Goal: Information Seeking & Learning: Learn about a topic

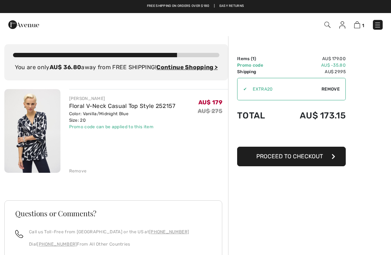
click at [342, 27] on img at bounding box center [343, 24] width 6 height 7
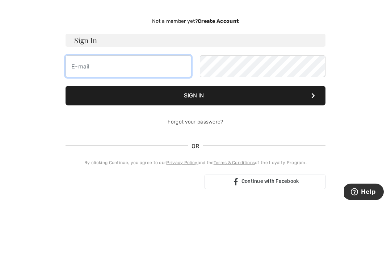
type input "clairejones3@bigpond.com"
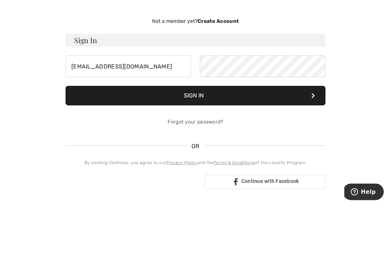
click at [196, 136] on button "Sign In" at bounding box center [196, 146] width 260 height 20
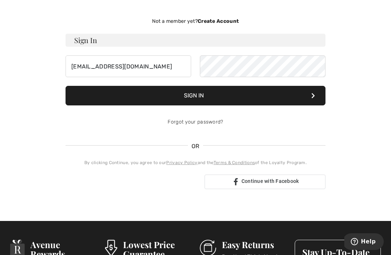
click at [300, 101] on button "Sign In" at bounding box center [196, 96] width 260 height 20
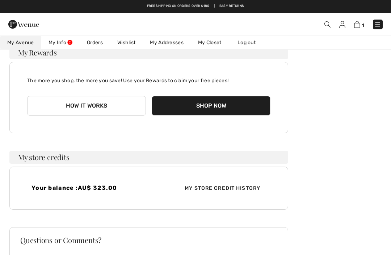
scroll to position [60, 0]
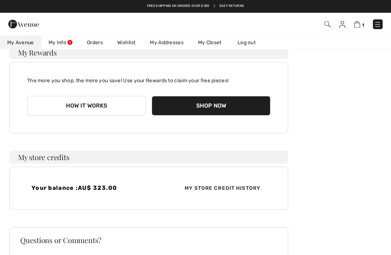
click at [357, 22] on img at bounding box center [357, 24] width 6 height 7
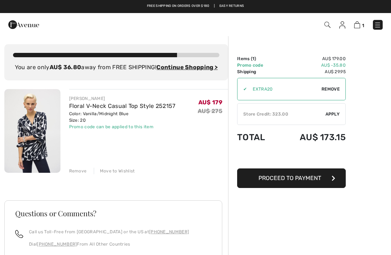
click at [32, 26] on img at bounding box center [23, 24] width 31 height 14
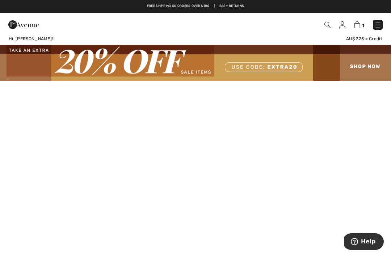
click at [358, 25] on img at bounding box center [357, 24] width 6 height 7
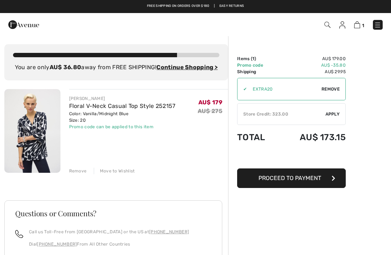
click at [385, 111] on div "Order Summary Details Items ( 1 ) AU$ 179.00 Promo code AU$ -35.80 Shipping AU$…" at bounding box center [309, 195] width 163 height 318
click at [19, 24] on img at bounding box center [23, 24] width 31 height 14
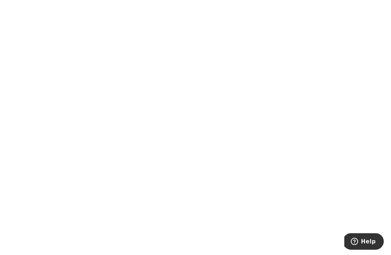
scroll to position [404, 0]
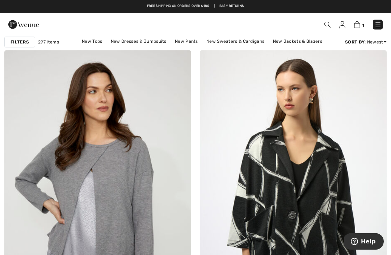
scroll to position [95, 0]
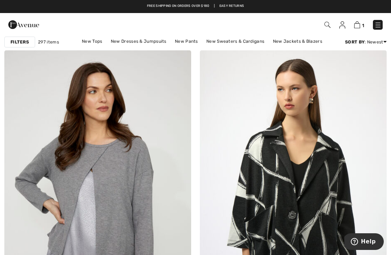
click at [25, 41] on strong "Filters" at bounding box center [20, 42] width 18 height 7
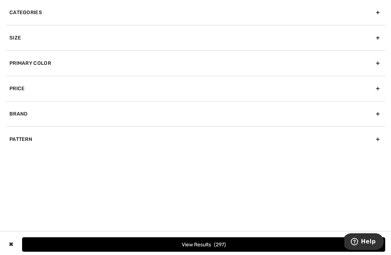
click at [378, 113] on div "Brand" at bounding box center [196, 113] width 380 height 25
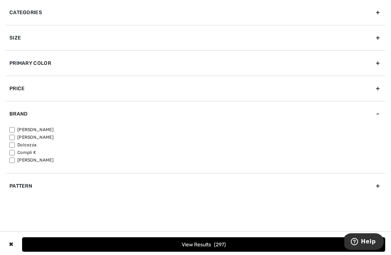
click at [49, 126] on label "[PERSON_NAME]" at bounding box center [197, 129] width 376 height 7
click at [15, 127] on input"] "[PERSON_NAME]" at bounding box center [11, 129] width 5 height 5
checkbox input"] "true"
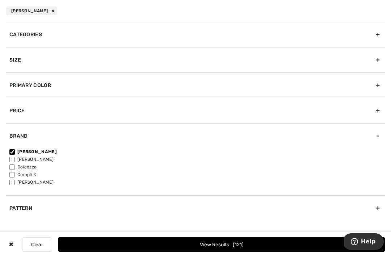
click at [78, 245] on button "View Results 121" at bounding box center [222, 244] width 328 height 14
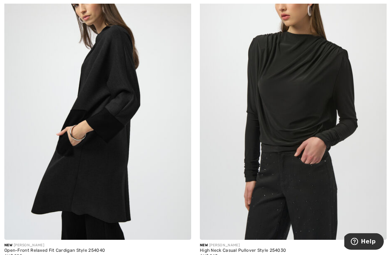
scroll to position [4734, 0]
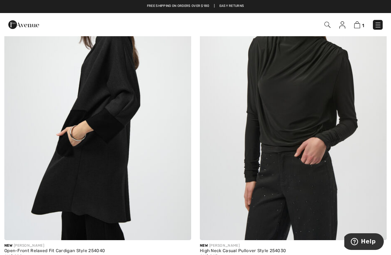
click at [364, 163] on img at bounding box center [293, 100] width 187 height 281
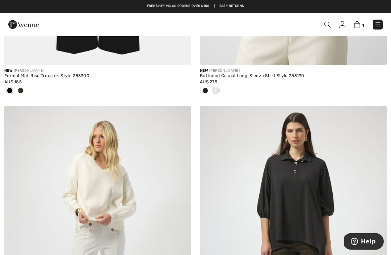
scroll to position [5551, 0]
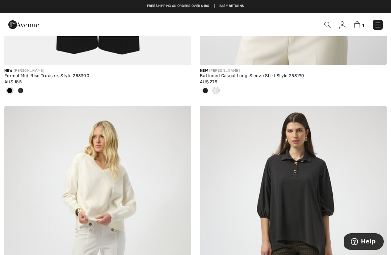
click at [327, 24] on img at bounding box center [328, 25] width 6 height 6
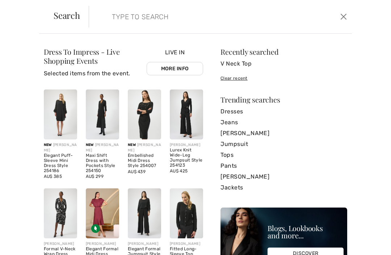
click at [173, 14] on input "search" at bounding box center [194, 17] width 174 height 22
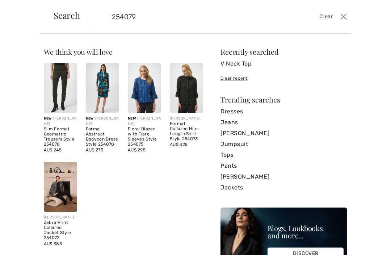
type input "254079"
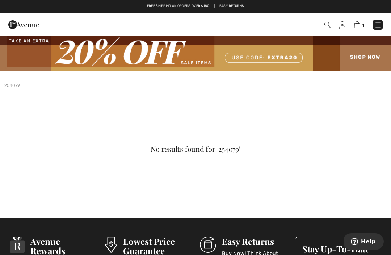
click at [326, 22] on img at bounding box center [328, 25] width 6 height 6
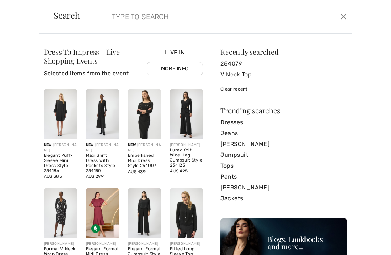
click at [213, 14] on input "search" at bounding box center [194, 17] width 174 height 22
type input "Jogger"
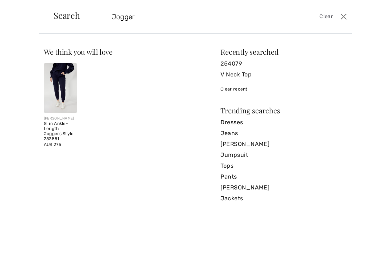
click at [65, 83] on img at bounding box center [60, 88] width 33 height 50
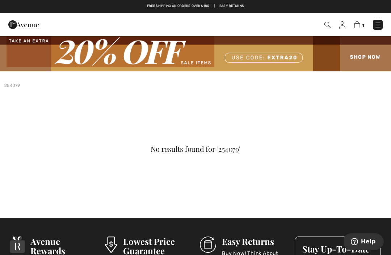
click at [28, 26] on img at bounding box center [23, 24] width 31 height 14
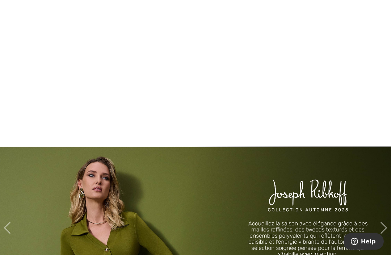
scroll to position [667, 0]
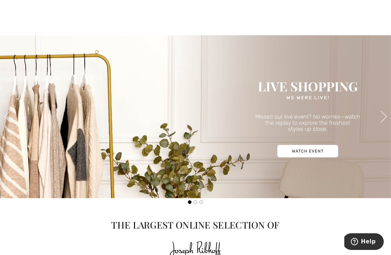
click at [381, 124] on div "Next" at bounding box center [384, 116] width 14 height 163
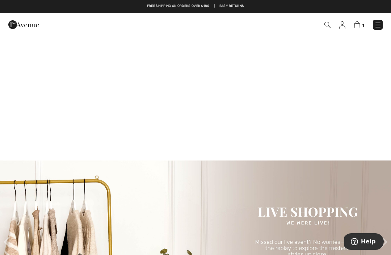
scroll to position [519, 0]
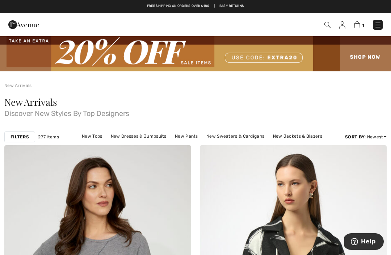
click at [20, 139] on strong "Filters" at bounding box center [20, 137] width 18 height 7
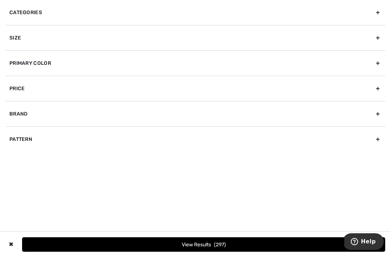
click at [379, 115] on div "Brand" at bounding box center [196, 113] width 380 height 25
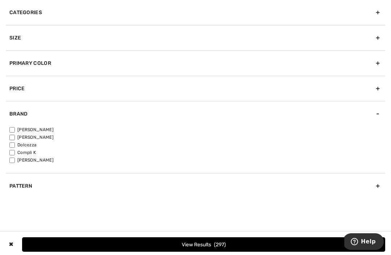
click at [49, 129] on label "[PERSON_NAME]" at bounding box center [197, 129] width 376 height 7
click at [15, 129] on input"] "[PERSON_NAME]" at bounding box center [11, 129] width 5 height 5
checkbox input"] "true"
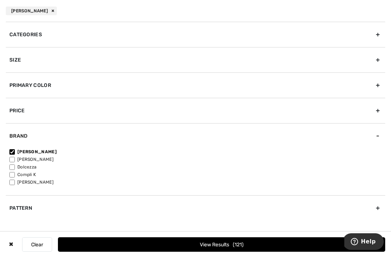
click at [159, 241] on button "View Results 121" at bounding box center [222, 244] width 328 height 14
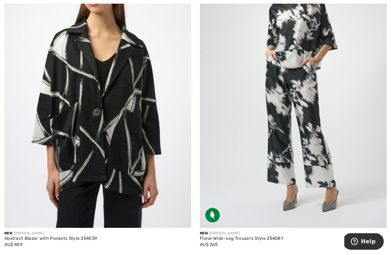
scroll to position [188, 0]
click at [320, 182] on img at bounding box center [293, 87] width 187 height 281
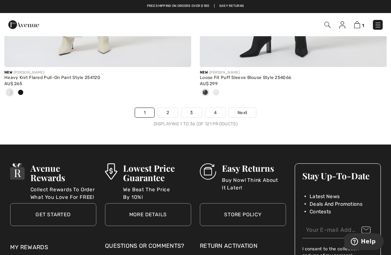
scroll to position [5864, 0]
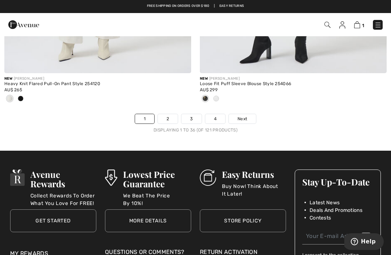
click at [247, 116] on span "Next" at bounding box center [243, 119] width 10 height 7
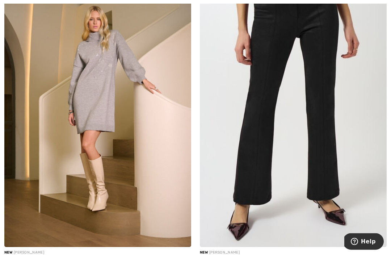
scroll to position [504, 0]
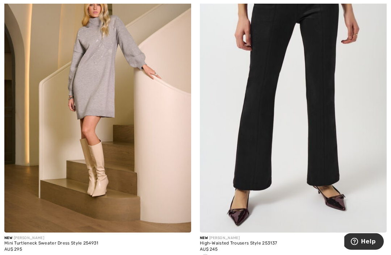
click at [332, 169] on img at bounding box center [293, 93] width 187 height 281
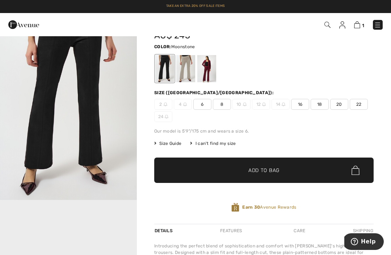
click at [189, 75] on div at bounding box center [185, 68] width 19 height 27
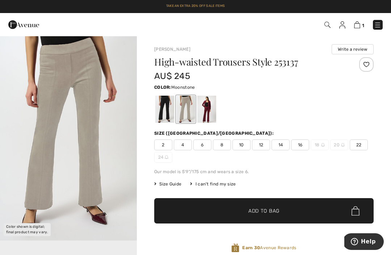
click at [356, 122] on div at bounding box center [264, 109] width 220 height 30
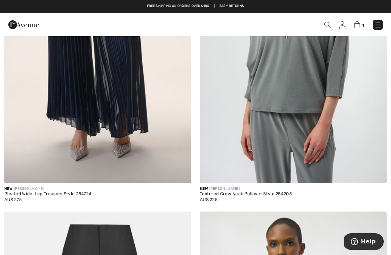
scroll to position [872, 0]
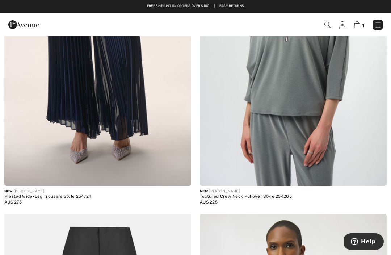
click at [339, 167] on img at bounding box center [293, 45] width 187 height 281
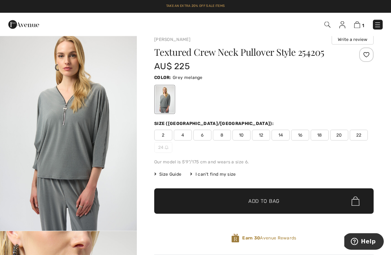
scroll to position [4, 0]
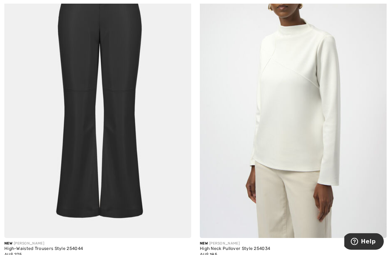
scroll to position [1129, 0]
click at [344, 163] on img at bounding box center [293, 97] width 187 height 281
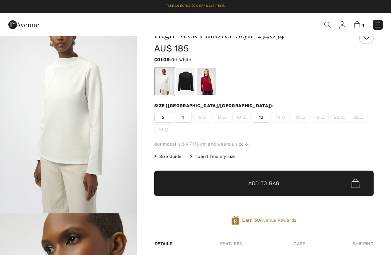
click at [209, 85] on div at bounding box center [207, 81] width 19 height 27
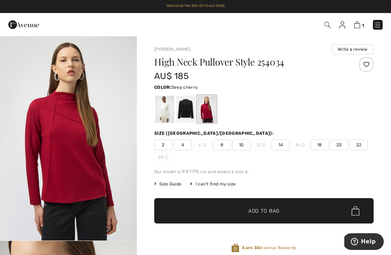
click at [360, 116] on div at bounding box center [264, 109] width 220 height 30
click at [192, 113] on div at bounding box center [185, 109] width 19 height 27
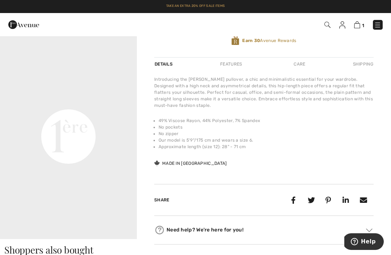
scroll to position [206, 0]
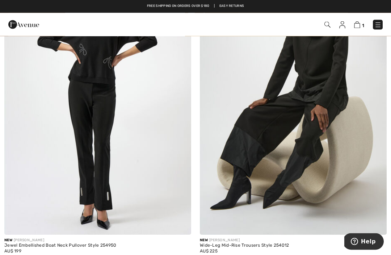
scroll to position [2774, 0]
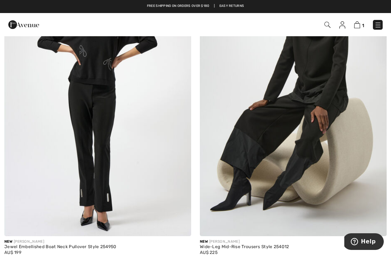
click at [334, 149] on img at bounding box center [293, 96] width 187 height 281
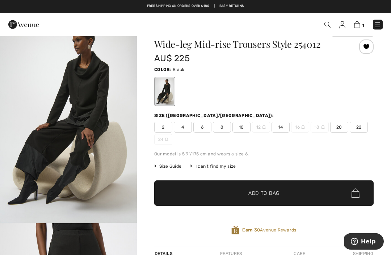
scroll to position [14, 0]
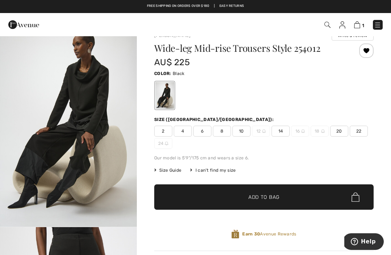
click at [98, 145] on img "1 / 8" at bounding box center [68, 124] width 137 height 205
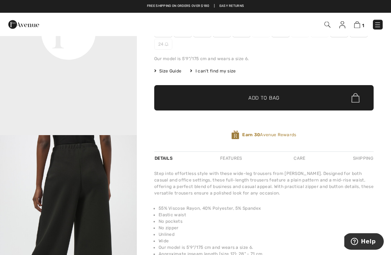
scroll to position [113, 0]
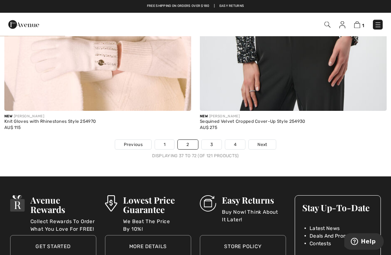
scroll to position [5814, 0]
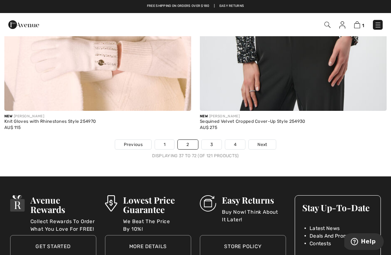
click at [261, 142] on span "Next" at bounding box center [263, 144] width 10 height 7
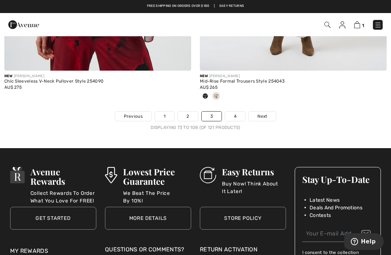
scroll to position [5808, 0]
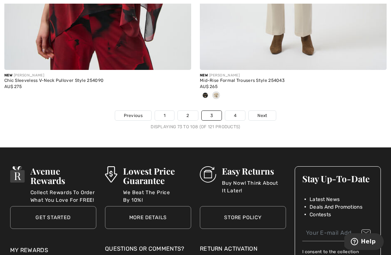
click at [265, 114] on link "Next" at bounding box center [262, 115] width 27 height 9
click at [265, 112] on span "Next" at bounding box center [263, 115] width 10 height 7
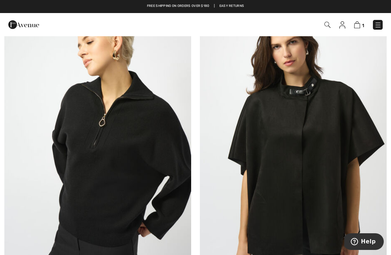
scroll to position [1070, 0]
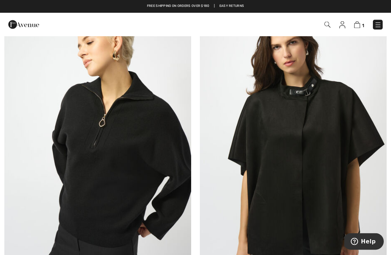
click at [21, 174] on img at bounding box center [97, 144] width 187 height 281
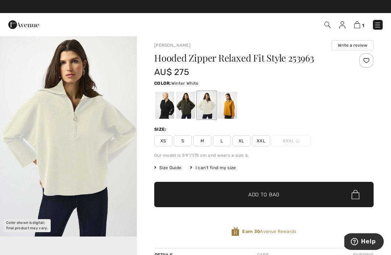
click at [169, 106] on div at bounding box center [164, 105] width 19 height 27
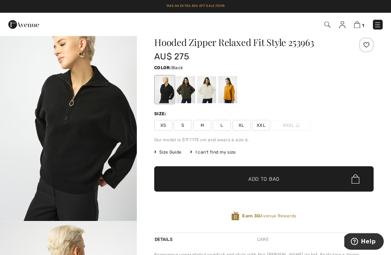
scroll to position [20, 0]
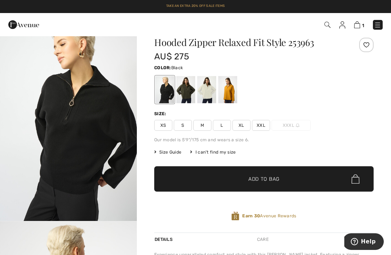
click at [173, 151] on span "Size Guide" at bounding box center [167, 152] width 27 height 7
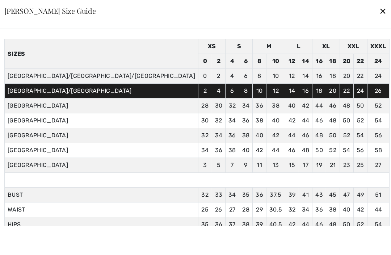
scroll to position [29, 0]
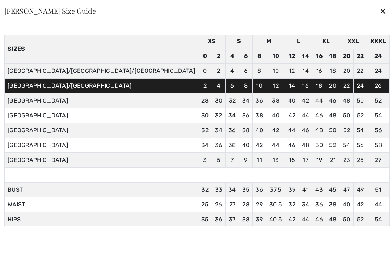
click at [379, 9] on div "✕" at bounding box center [383, 10] width 8 height 15
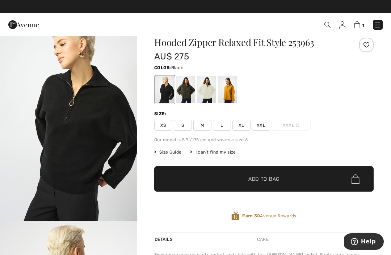
click at [231, 92] on div at bounding box center [228, 89] width 19 height 27
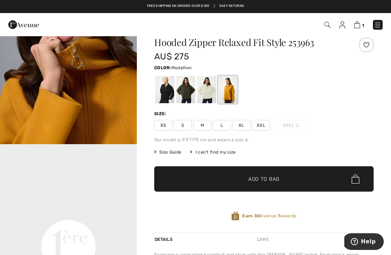
scroll to position [263, 0]
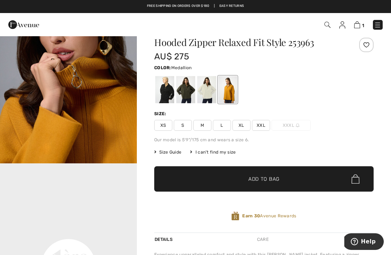
click at [109, 128] on img "2 / 8" at bounding box center [68, 60] width 137 height 205
click at [205, 91] on div at bounding box center [207, 89] width 19 height 27
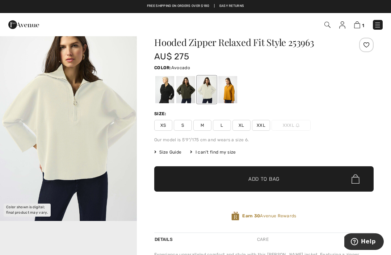
click at [191, 92] on div at bounding box center [185, 89] width 19 height 27
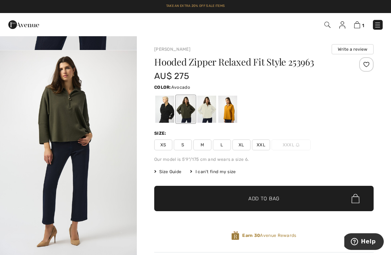
click at [278, 106] on div at bounding box center [264, 109] width 220 height 30
click at [210, 105] on div at bounding box center [207, 109] width 19 height 27
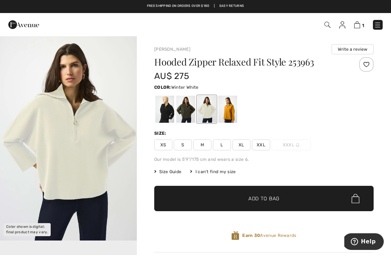
click at [90, 133] on img "1 / 1" at bounding box center [68, 138] width 137 height 205
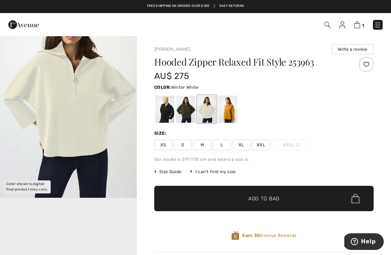
click at [375, 158] on div "Joseph Ribkoff Write a review Hooded Zipper Relaxed Fit Style 253963 AU$ 275 Co…" at bounding box center [264, 231] width 254 height 390
click at [168, 113] on div at bounding box center [164, 109] width 19 height 27
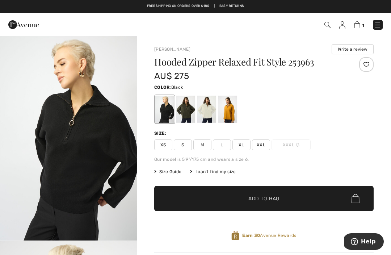
click at [377, 130] on div "Joseph Ribkoff Write a review Hooded Zipper Relaxed Fit Style 253963 AU$ 275 Co…" at bounding box center [264, 231] width 254 height 390
click at [204, 147] on span "M" at bounding box center [203, 145] width 18 height 11
click at [369, 63] on div at bounding box center [367, 64] width 14 height 14
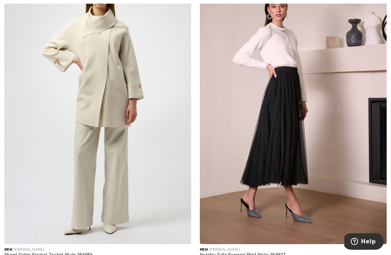
scroll to position [1463, 0]
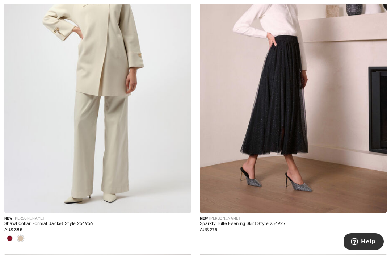
click at [120, 115] on img at bounding box center [97, 73] width 187 height 281
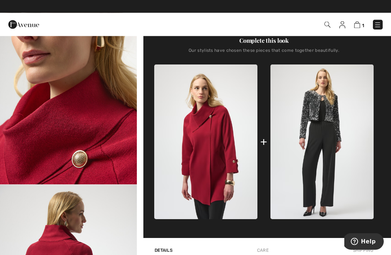
scroll to position [261, 0]
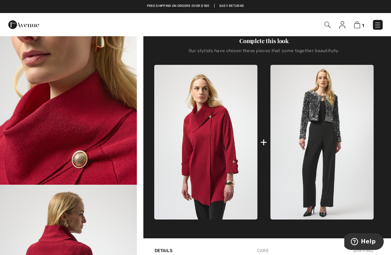
click at [332, 173] on img at bounding box center [322, 142] width 103 height 155
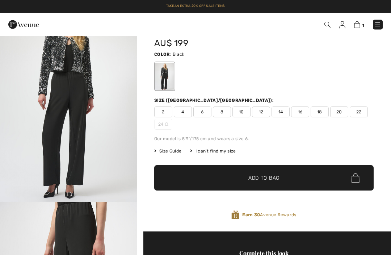
scroll to position [39, 0]
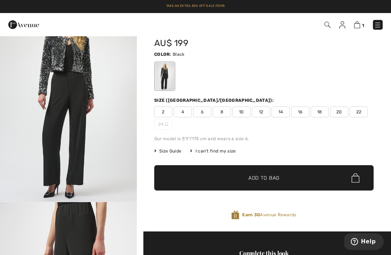
click at [87, 109] on img "1 / 4" at bounding box center [68, 99] width 137 height 205
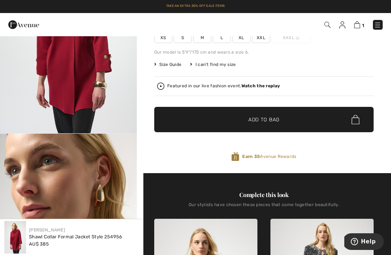
scroll to position [103, 0]
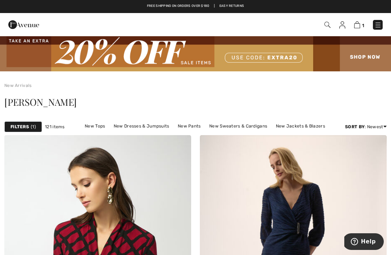
click at [24, 25] on img at bounding box center [23, 24] width 31 height 14
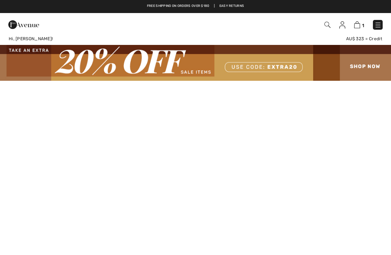
click at [284, 65] on img at bounding box center [195, 63] width 391 height 36
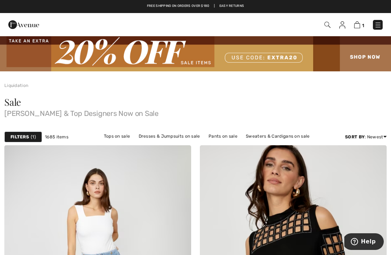
click at [229, 135] on link "Pants on sale" at bounding box center [223, 136] width 36 height 9
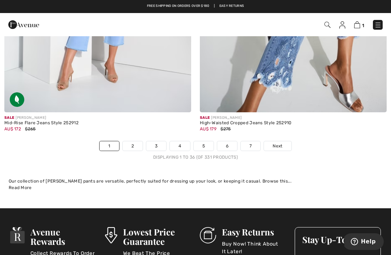
scroll to position [5760, 0]
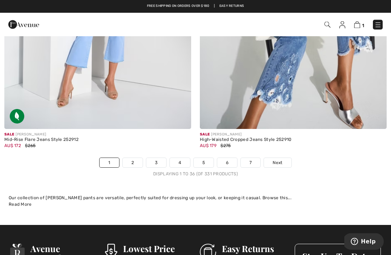
click at [284, 161] on link "Next" at bounding box center [277, 162] width 27 height 9
click at [282, 160] on span "Next" at bounding box center [278, 163] width 10 height 7
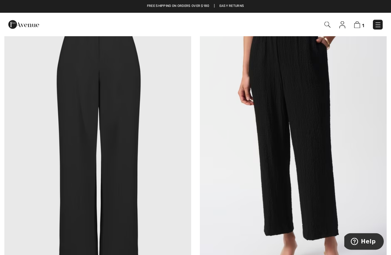
scroll to position [3682, 0]
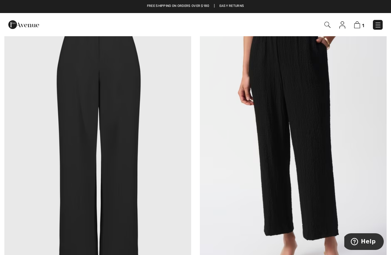
click at [143, 124] on img at bounding box center [97, 150] width 187 height 281
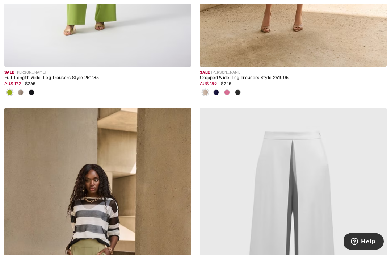
scroll to position [4625, 0]
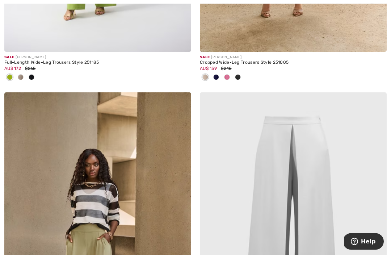
click at [368, 145] on img at bounding box center [293, 233] width 187 height 281
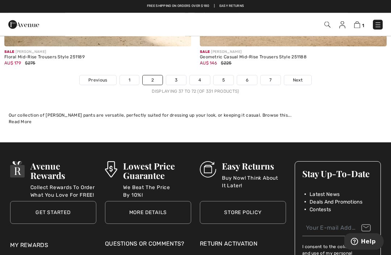
scroll to position [5838, 0]
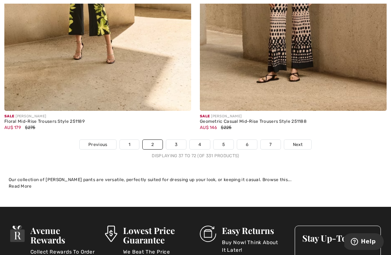
click at [304, 141] on link "Next" at bounding box center [297, 144] width 27 height 9
click at [300, 141] on span "Next" at bounding box center [298, 144] width 10 height 7
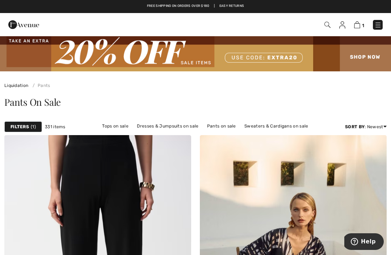
click at [378, 22] on img at bounding box center [378, 24] width 7 height 7
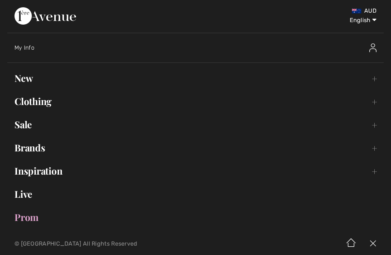
click at [49, 166] on link "Inspiration Toggle submenu" at bounding box center [195, 171] width 377 height 16
click at [90, 185] on link "Collections Open submenu" at bounding box center [196, 191] width 362 height 16
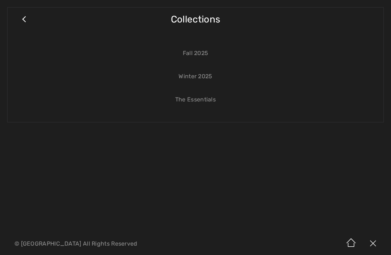
click at [199, 50] on link "Fall 2025" at bounding box center [196, 53] width 362 height 16
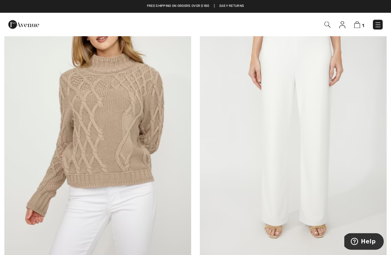
scroll to position [2373, 0]
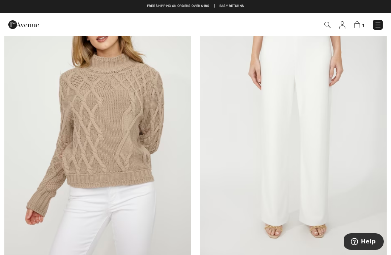
click at [380, 25] on img at bounding box center [378, 24] width 7 height 7
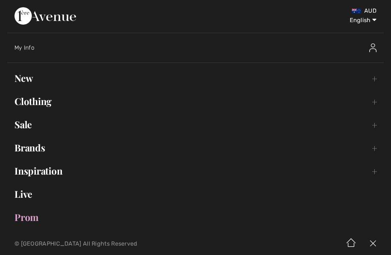
click at [376, 169] on link "Inspiration Toggle submenu" at bounding box center [195, 171] width 377 height 16
click at [362, 212] on link "Lookbook Open submenu" at bounding box center [196, 209] width 362 height 16
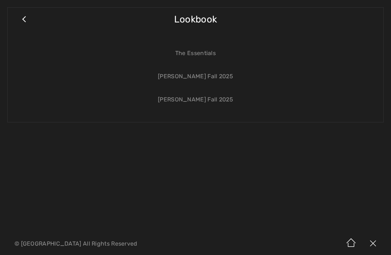
click at [216, 71] on link "[PERSON_NAME] Fall 2025" at bounding box center [196, 76] width 362 height 16
click at [219, 80] on link "[PERSON_NAME] Fall 2025" at bounding box center [196, 76] width 362 height 16
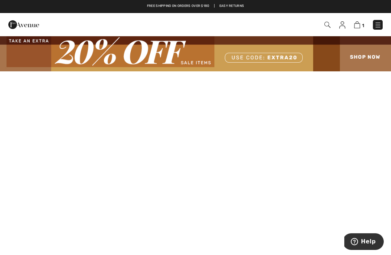
click at [375, 25] on img at bounding box center [378, 24] width 7 height 7
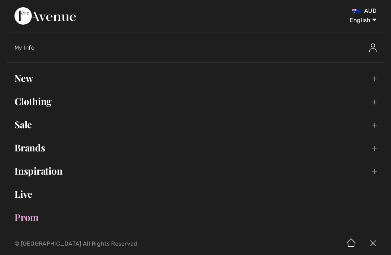
click at [373, 108] on link "Clothing Toggle submenu" at bounding box center [195, 102] width 377 height 16
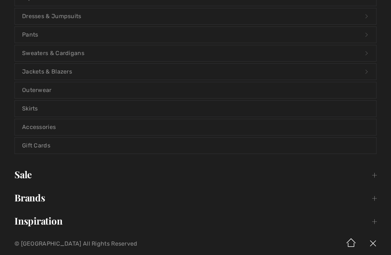
scroll to position [143, 0]
click at [191, 88] on link "Outerwear" at bounding box center [196, 90] width 362 height 16
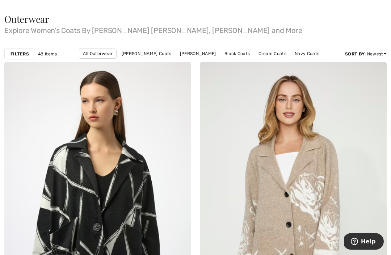
scroll to position [76, 0]
click at [130, 56] on link "[PERSON_NAME] Coats" at bounding box center [146, 53] width 57 height 9
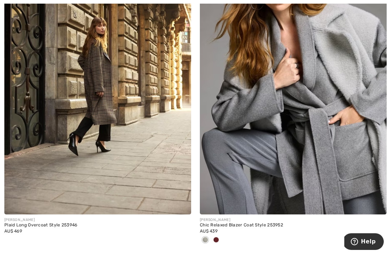
scroll to position [1168, 0]
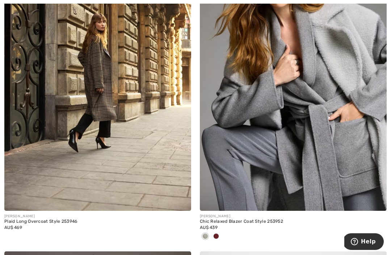
click at [145, 110] on img at bounding box center [97, 70] width 187 height 281
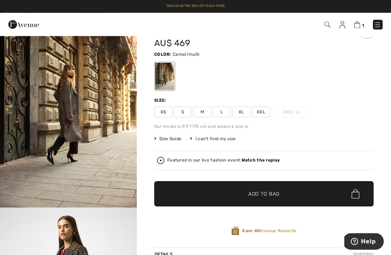
click at [99, 115] on img "1 / 6" at bounding box center [68, 105] width 137 height 205
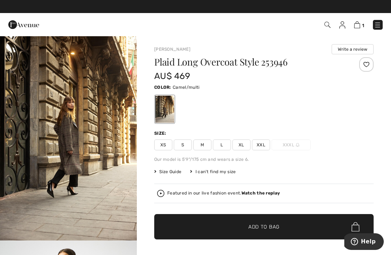
click at [368, 170] on div "Size Guide I can't find my size Select Size XS S M L XL XXL XXXL - Sold Out" at bounding box center [264, 172] width 220 height 7
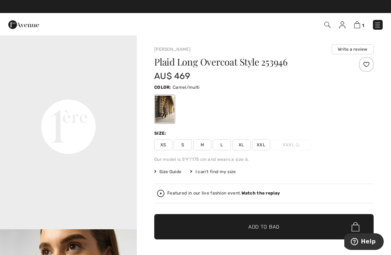
scroll to position [423, 0]
click at [21, 92] on video "Your browser does not support the video tag." at bounding box center [68, 57] width 137 height 68
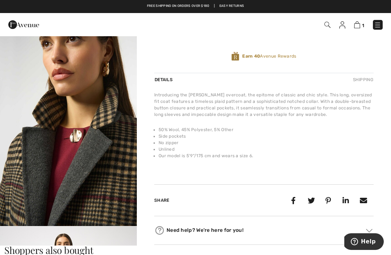
scroll to position [217, 0]
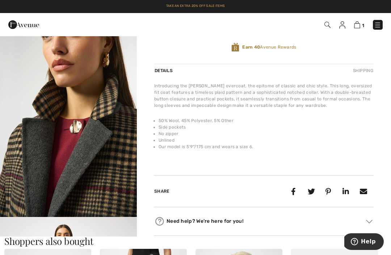
click at [21, 217] on img "3 / 6" at bounding box center [68, 114] width 137 height 205
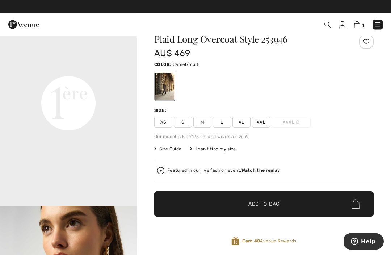
scroll to position [23, 0]
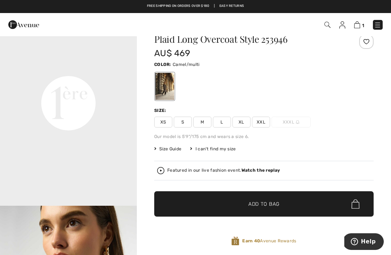
click at [207, 133] on div "Plaid Long Overcoat Style 253946 AU$ 469 Color: Camel/multi Size: XS S M L XL X…" at bounding box center [264, 145] width 220 height 223
click at [207, 120] on span "M" at bounding box center [203, 122] width 18 height 11
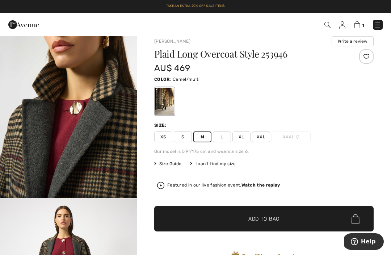
scroll to position [0, 0]
